Goal: Task Accomplishment & Management: Complete application form

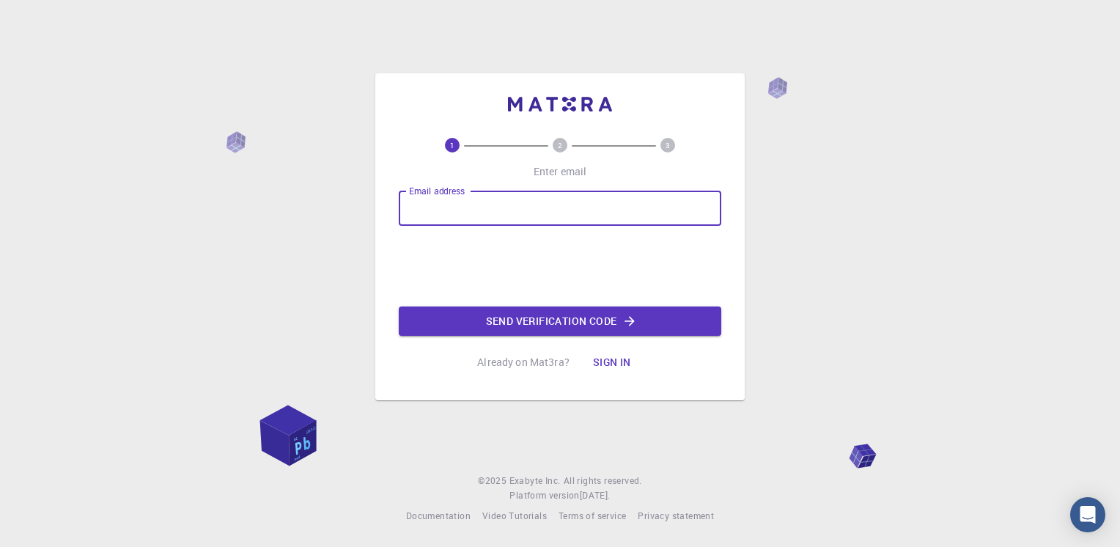
click at [472, 213] on input "Email address" at bounding box center [560, 208] width 323 height 35
type input "[EMAIL_ADDRESS][DOMAIN_NAME]"
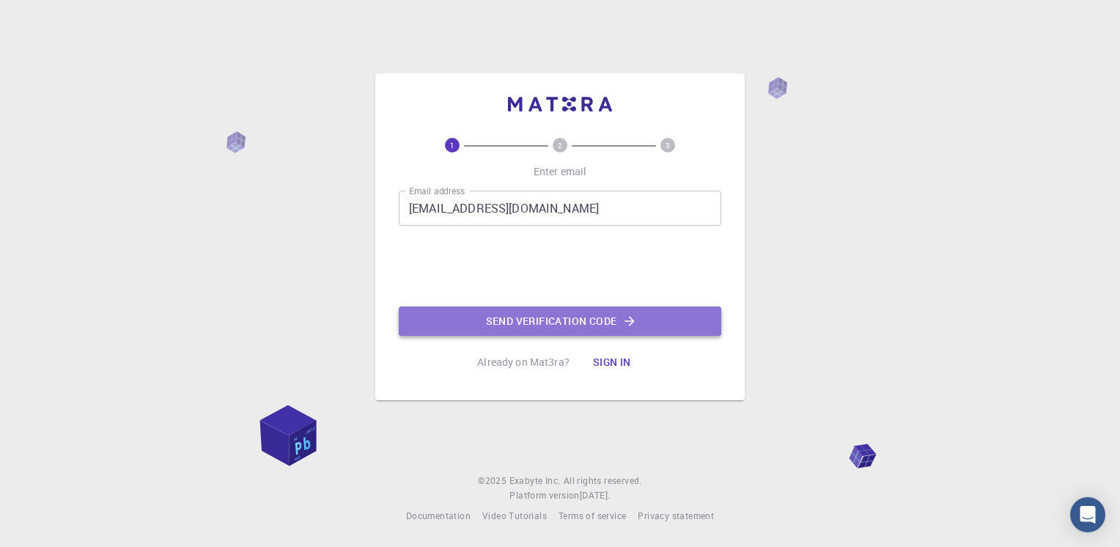
click at [529, 315] on button "Send verification code" at bounding box center [560, 320] width 323 height 29
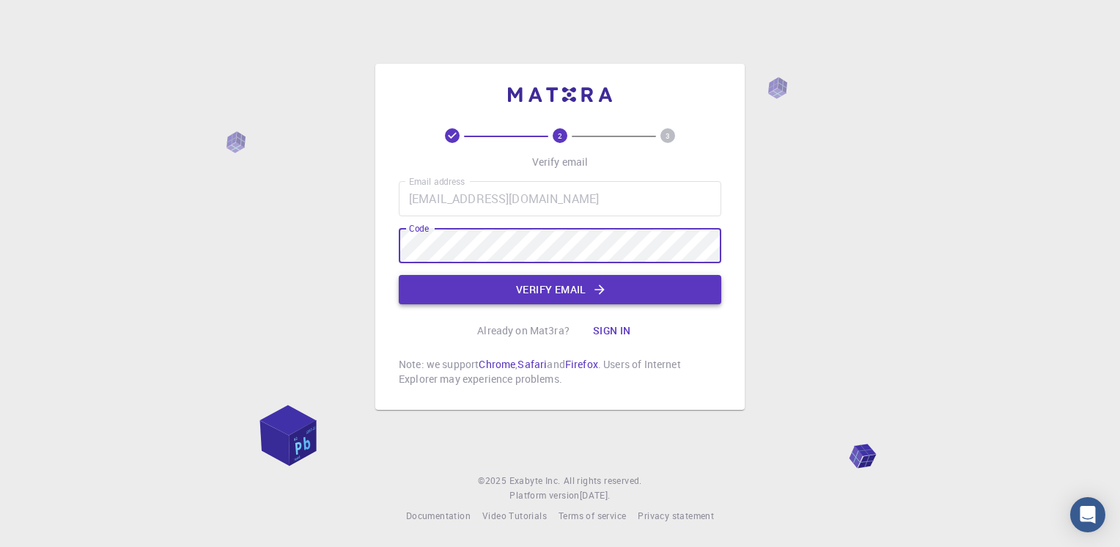
click at [567, 291] on button "Verify email" at bounding box center [560, 289] width 323 height 29
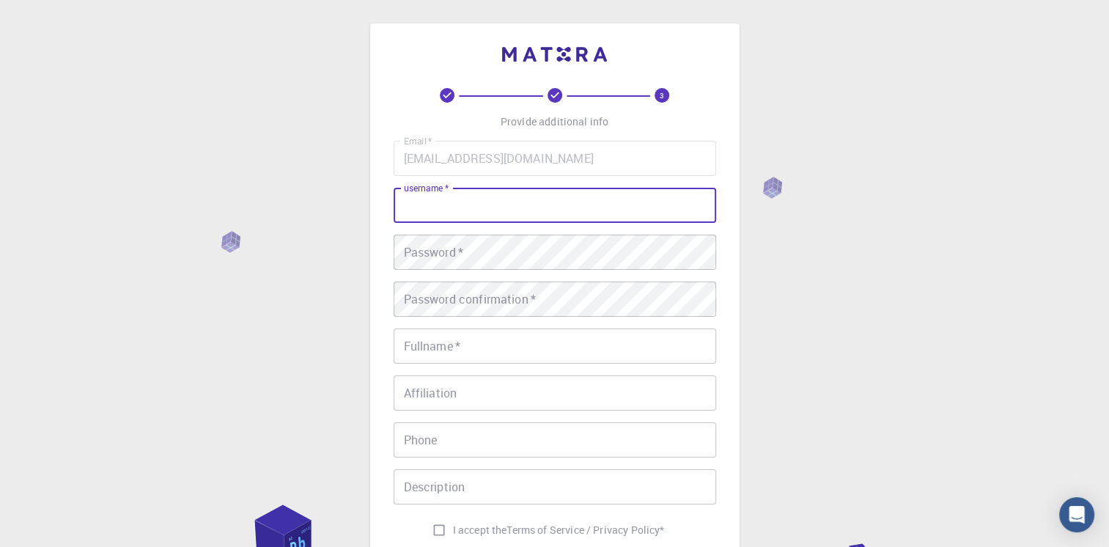
click at [501, 213] on input "username   *" at bounding box center [555, 205] width 323 height 35
click at [429, 202] on input "[PERSON_NAME]" at bounding box center [555, 205] width 323 height 35
click at [411, 210] on input "Katemazure" at bounding box center [555, 205] width 323 height 35
type input "katemazure"
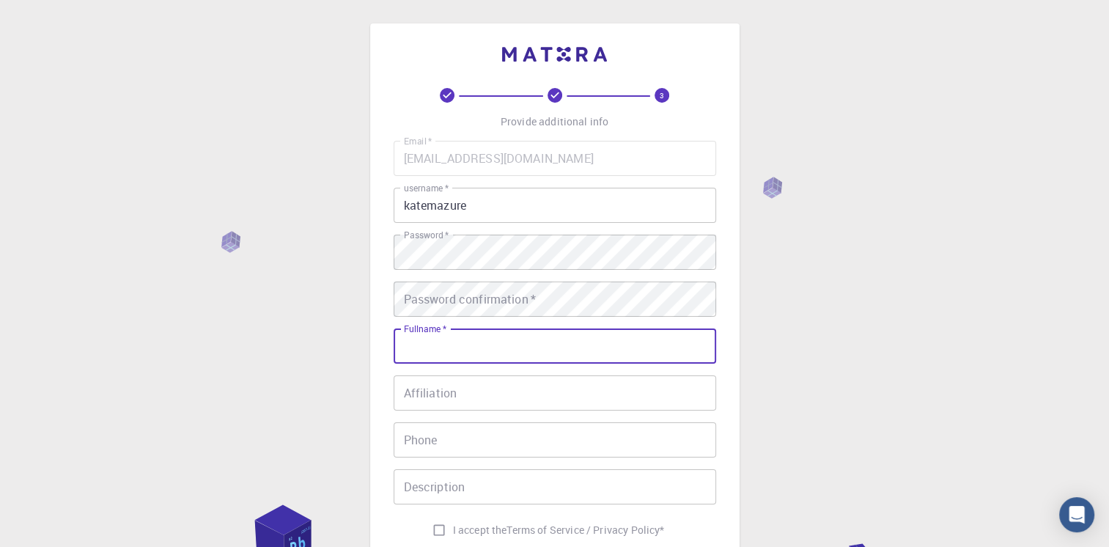
click at [416, 339] on input "Fullname   *" at bounding box center [555, 345] width 323 height 35
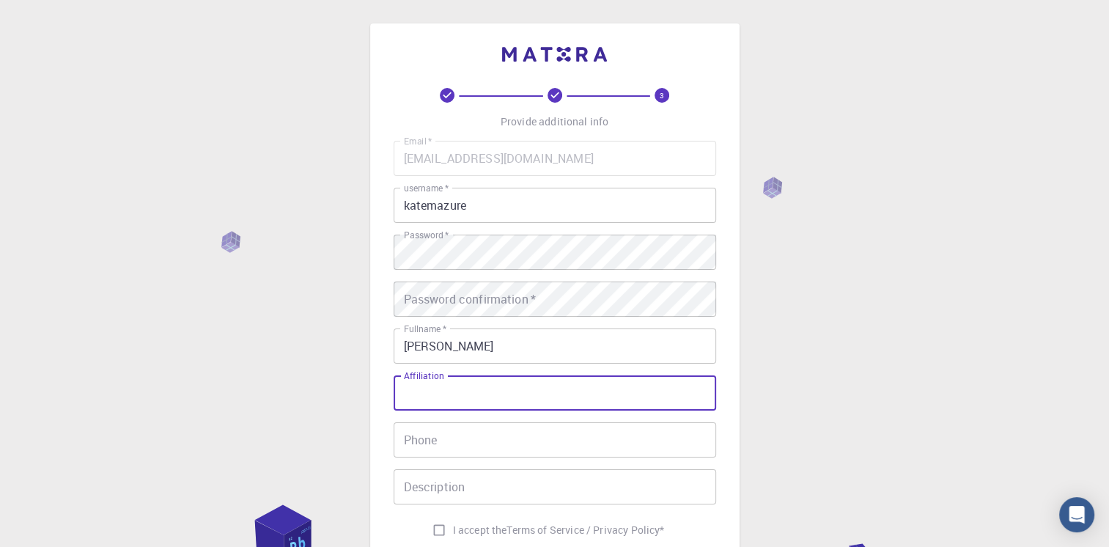
click at [488, 385] on input "Affiliation" at bounding box center [555, 392] width 323 height 35
click at [516, 350] on input "[PERSON_NAME]" at bounding box center [555, 345] width 323 height 35
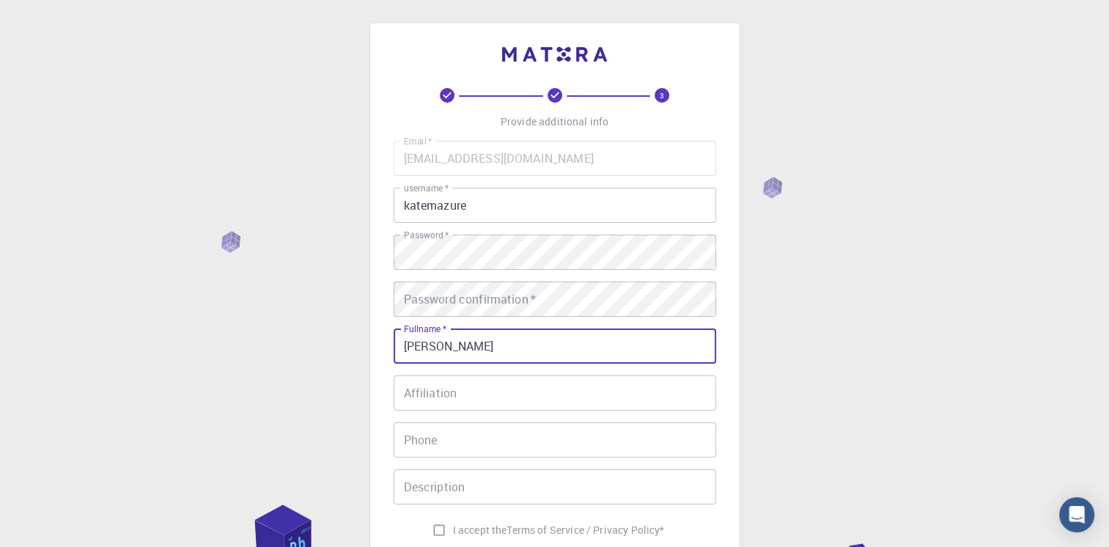
type input "[PERSON_NAME]"
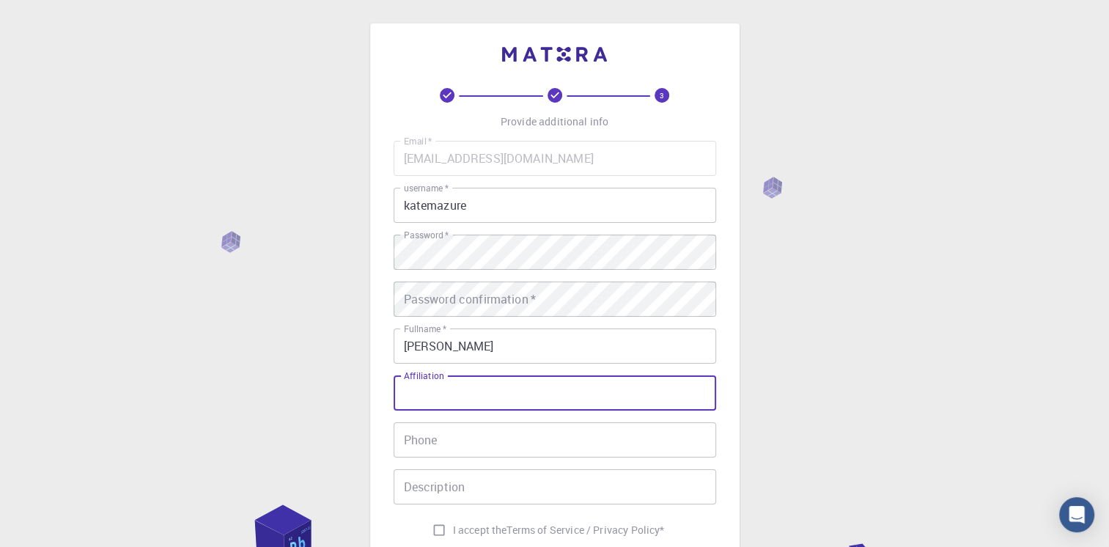
click at [559, 393] on input "Affiliation" at bounding box center [555, 392] width 323 height 35
type input "[GEOGRAPHIC_DATA] 34"
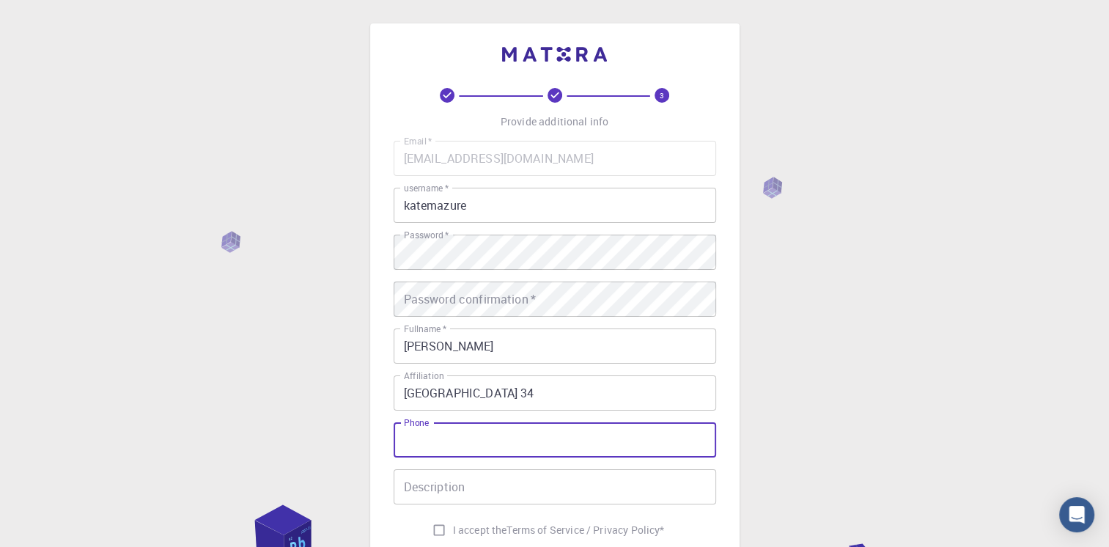
click at [499, 450] on input "Phone" at bounding box center [555, 439] width 323 height 35
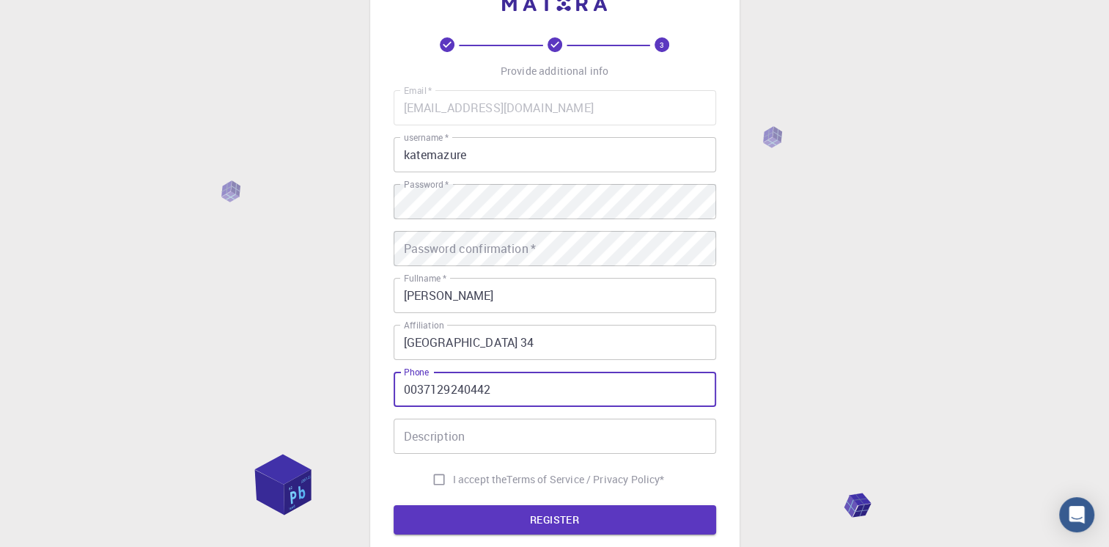
scroll to position [73, 0]
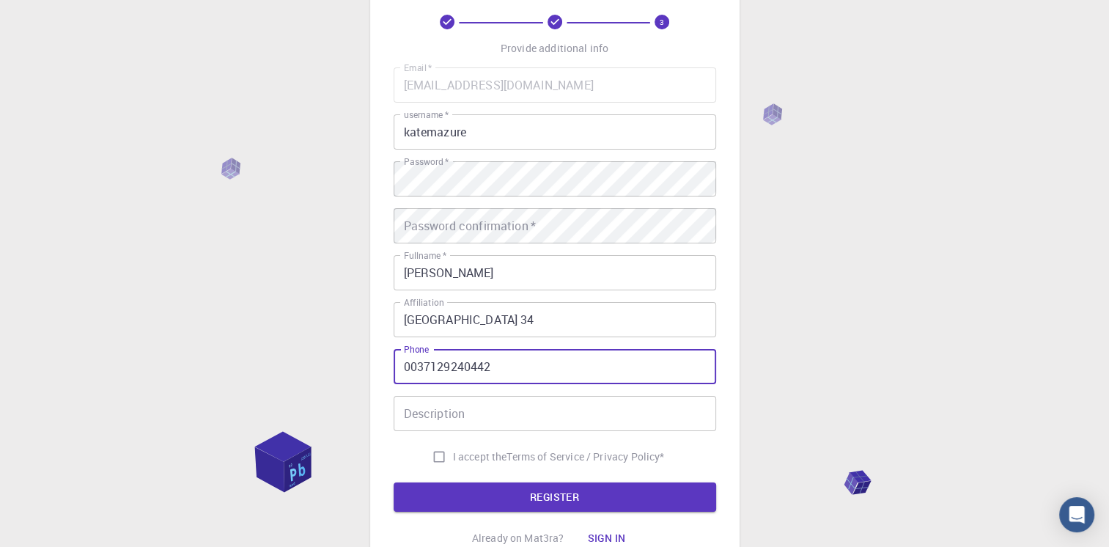
type input "0037129240442"
click at [436, 458] on input "I accept the Terms of Service / Privacy Policy *" at bounding box center [439, 457] width 28 height 28
checkbox input "true"
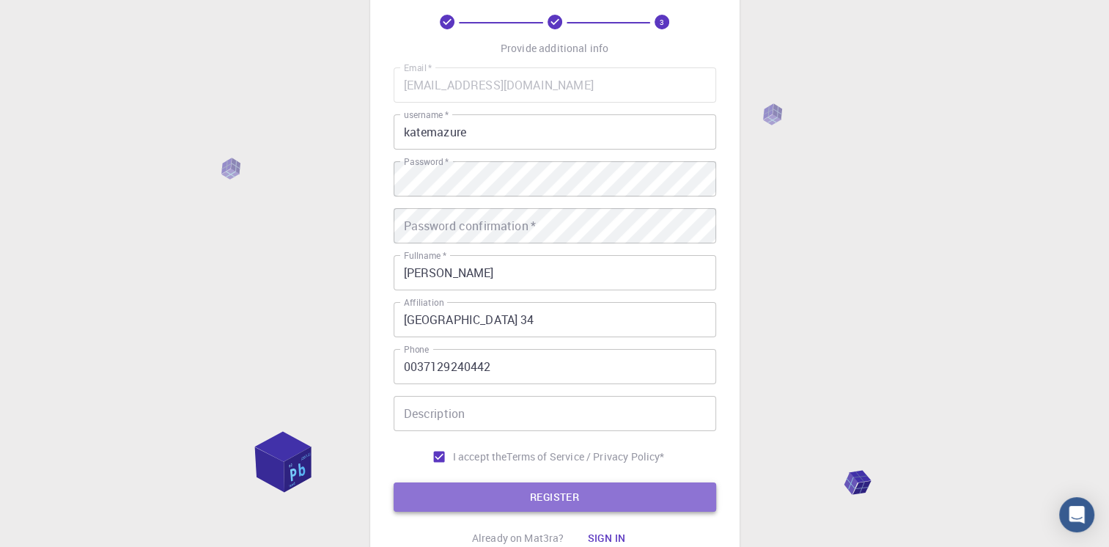
click at [458, 494] on button "REGISTER" at bounding box center [555, 496] width 323 height 29
click at [636, 500] on button "REGISTER" at bounding box center [555, 496] width 323 height 29
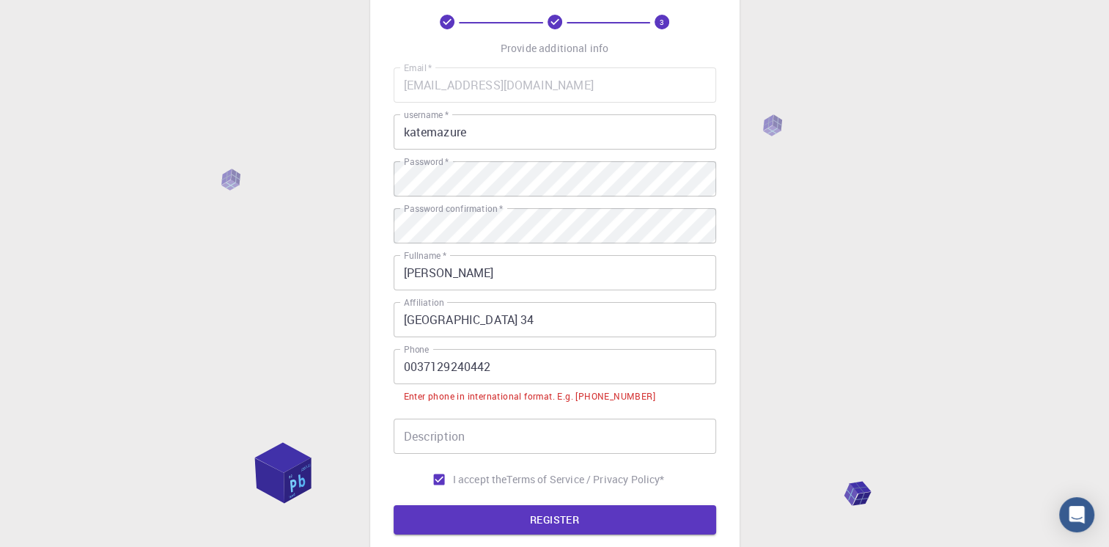
click at [422, 374] on input "0037129240442" at bounding box center [555, 366] width 323 height 35
drag, startPoint x: 416, startPoint y: 367, endPoint x: 399, endPoint y: 365, distance: 17.7
click at [399, 365] on input "0037129240442" at bounding box center [555, 366] width 323 height 35
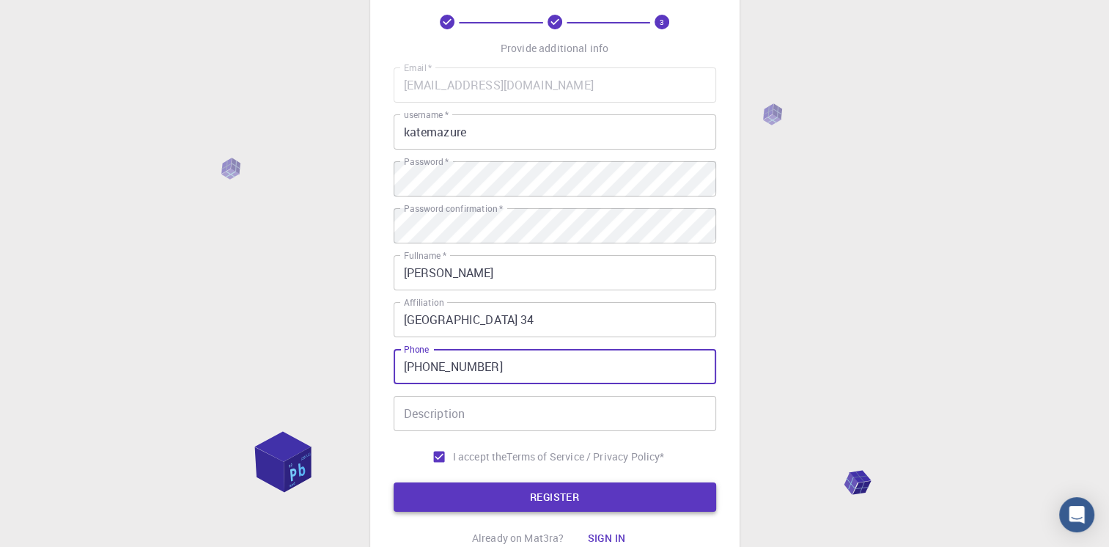
type input "[PHONE_NUMBER]"
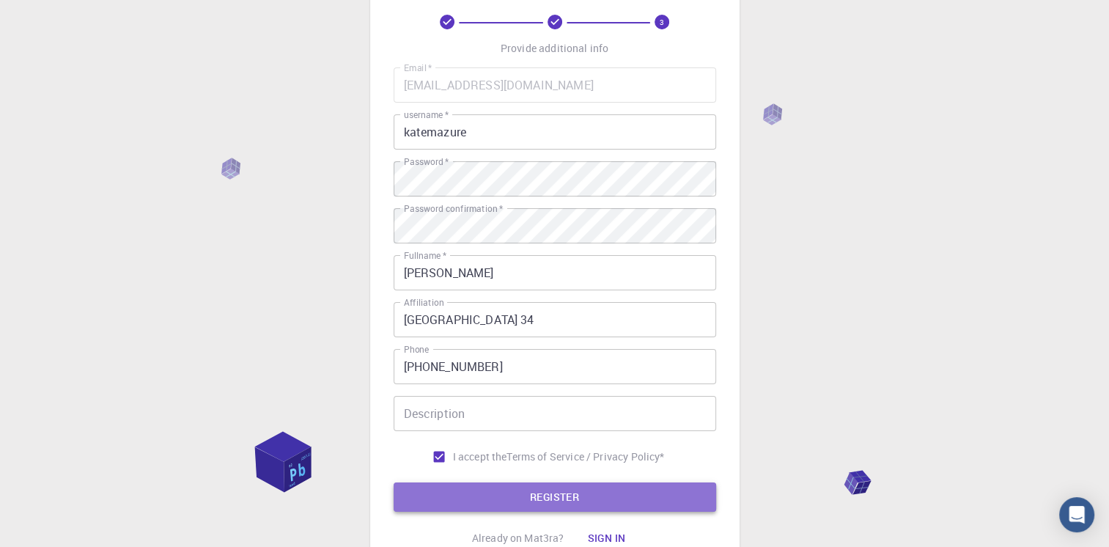
click at [493, 506] on button "REGISTER" at bounding box center [555, 496] width 323 height 29
